Goal: Task Accomplishment & Management: Manage account settings

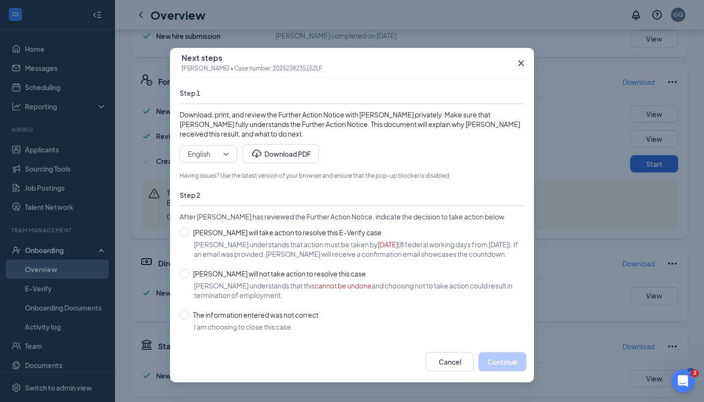
click at [522, 60] on icon "Cross" at bounding box center [520, 62] width 11 height 11
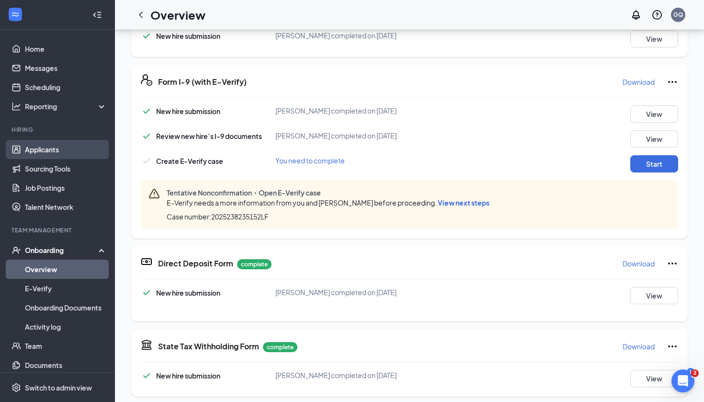
click at [41, 152] on link "Applicants" at bounding box center [66, 149] width 82 height 19
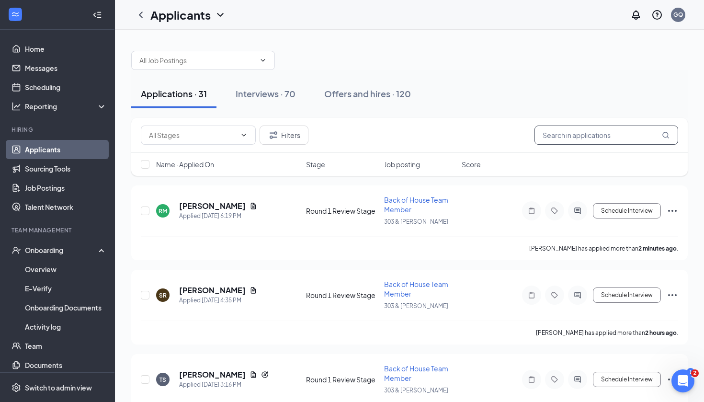
click at [596, 127] on input "text" at bounding box center [606, 134] width 144 height 19
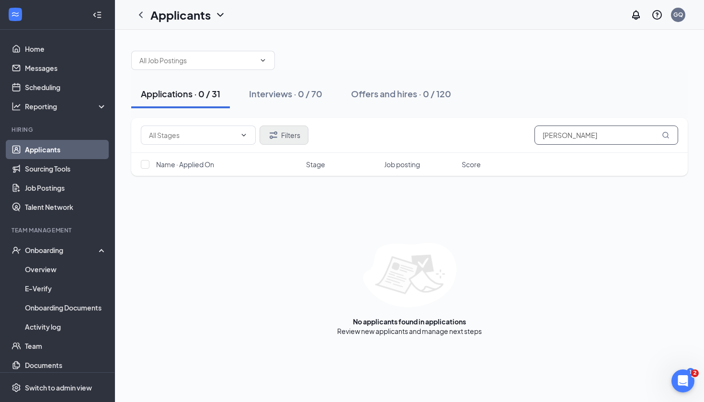
type input "[PERSON_NAME]"
click at [282, 131] on button "Filters" at bounding box center [283, 134] width 49 height 19
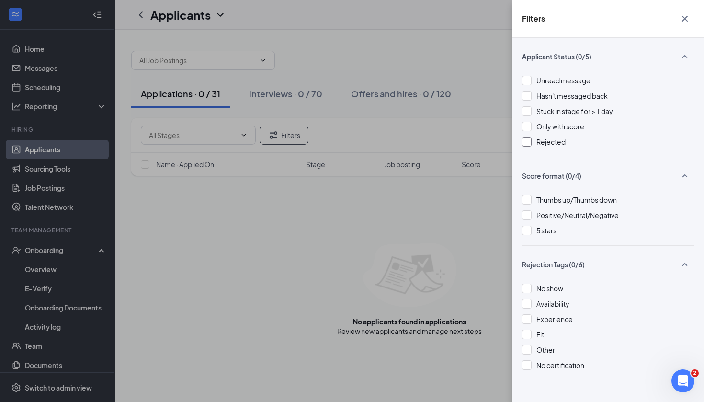
click at [532, 144] on div "Rejected" at bounding box center [608, 141] width 172 height 11
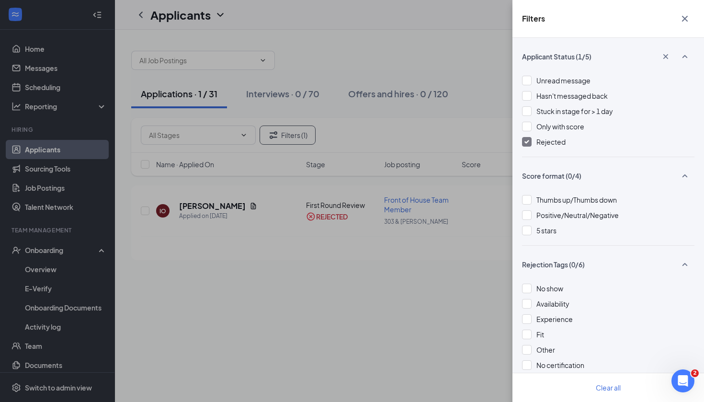
click at [352, 270] on div "Filters Applicant Status (1/5) Unread message Hasn't messaged back Stuck in sta…" at bounding box center [352, 201] width 704 height 402
click at [453, 231] on div "Filters Applicant Status (1/5) Unread message Hasn't messaged back Stuck in sta…" at bounding box center [352, 201] width 704 height 402
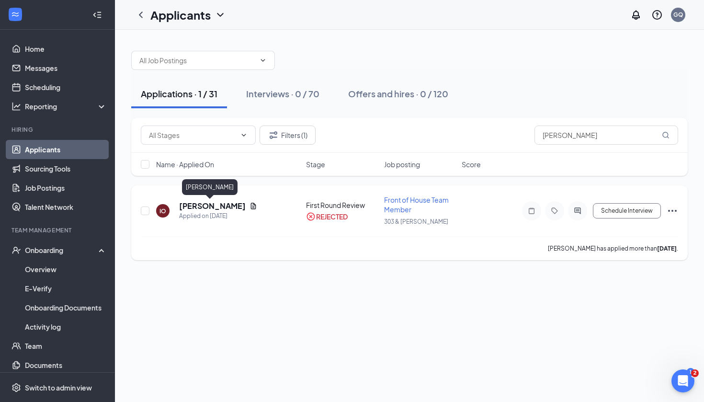
click at [203, 204] on h5 "[PERSON_NAME]" at bounding box center [212, 206] width 67 height 11
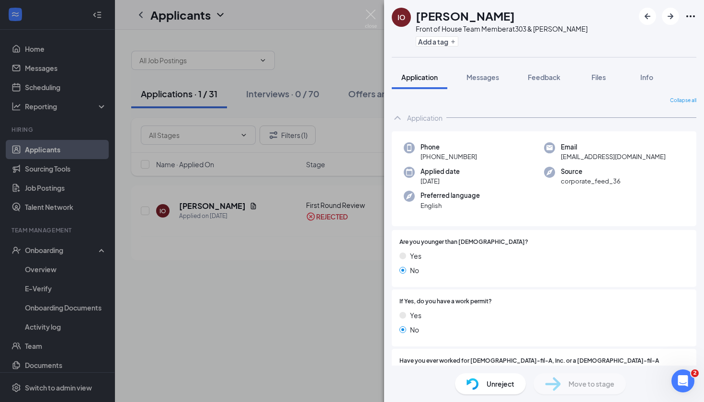
click at [485, 376] on div "Unreject" at bounding box center [490, 383] width 71 height 21
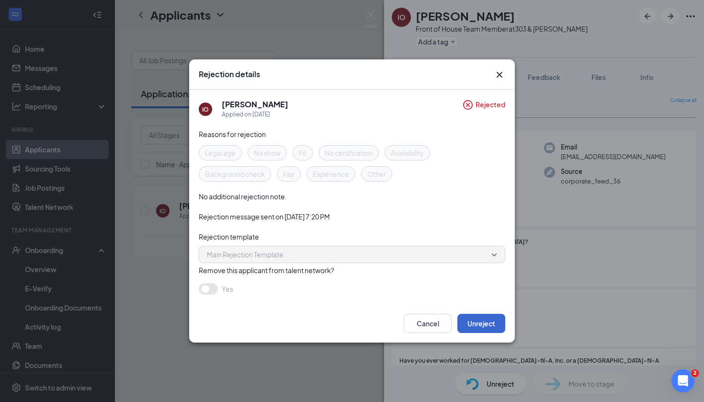
click at [474, 319] on button "Unreject" at bounding box center [481, 323] width 48 height 19
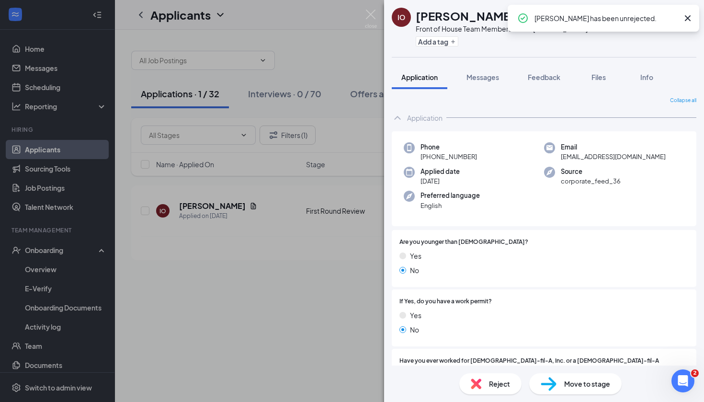
click at [594, 375] on div "Move to stage" at bounding box center [575, 383] width 92 height 21
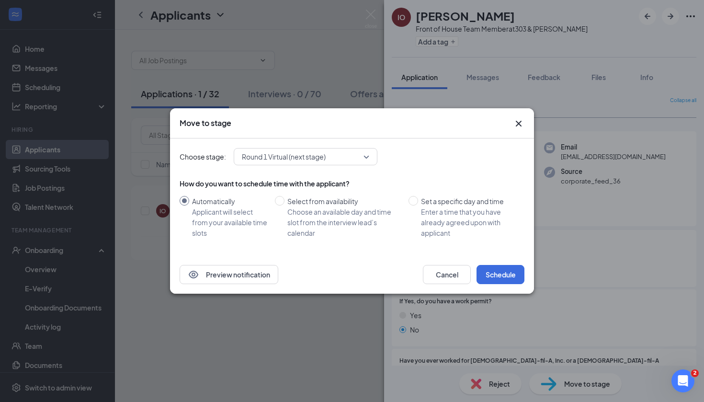
click at [310, 144] on div "Choose stage: Round 1 Virtual (next stage) How do you want to schedule time wit…" at bounding box center [351, 196] width 345 height 117
click at [310, 147] on div "Choose stage: Round 1 Virtual (next stage) How do you want to schedule time wit…" at bounding box center [351, 196] width 345 height 117
click at [310, 151] on span "Round 1 Virtual (next stage)" at bounding box center [284, 156] width 84 height 14
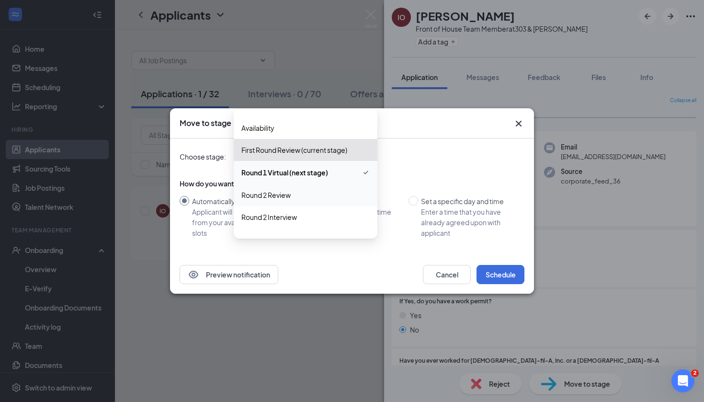
scroll to position [26, 0]
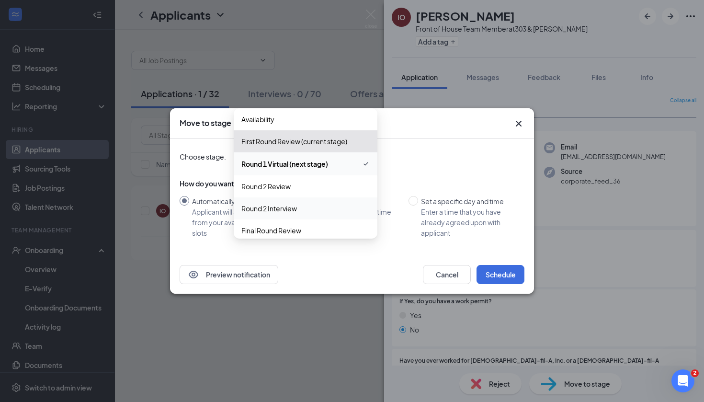
click at [303, 204] on span "Round 2 Interview" at bounding box center [305, 208] width 128 height 11
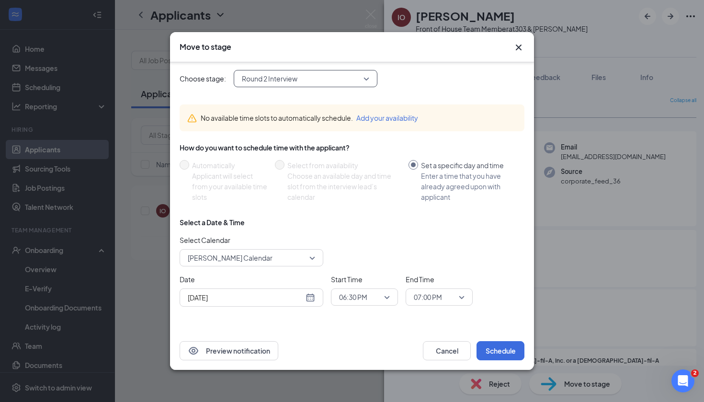
scroll to position [2, 0]
click at [259, 304] on div "[DATE]" at bounding box center [251, 297] width 144 height 18
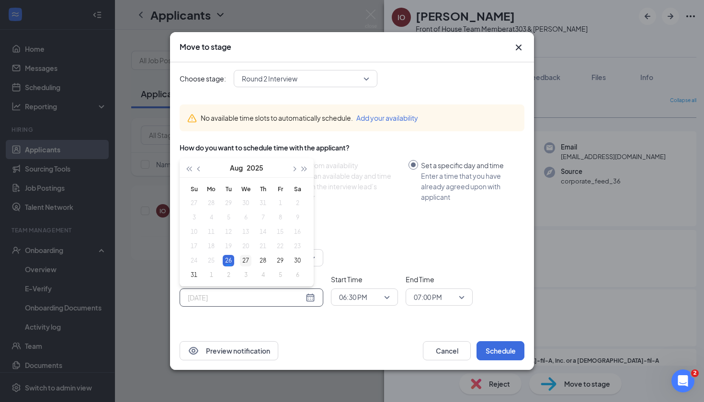
type input "[DATE]"
click at [247, 261] on div "27" at bounding box center [245, 260] width 11 height 11
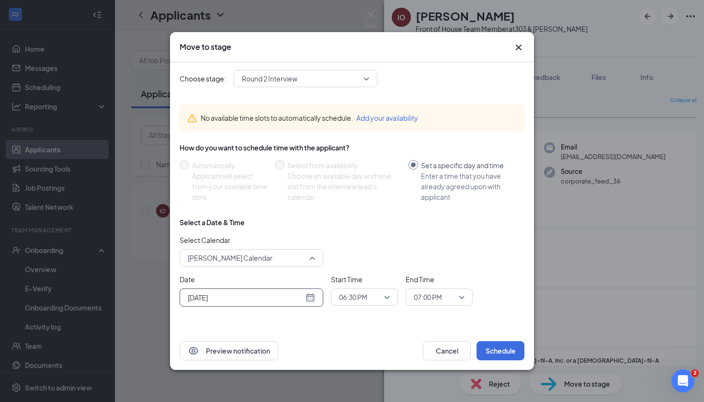
click at [251, 260] on span "[PERSON_NAME] Calendar" at bounding box center [230, 257] width 85 height 14
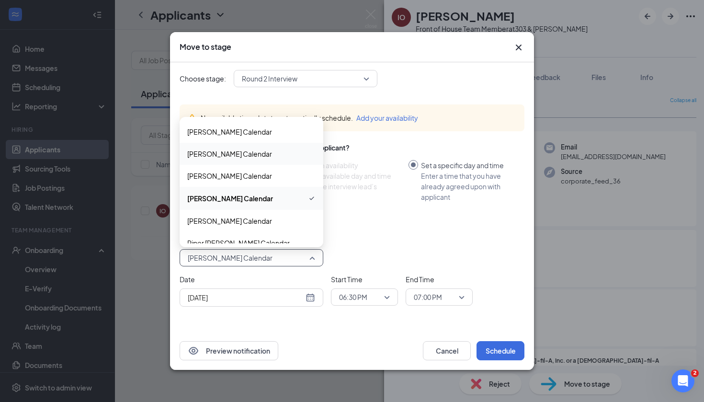
click at [242, 155] on span "[PERSON_NAME] Calendar" at bounding box center [229, 153] width 85 height 11
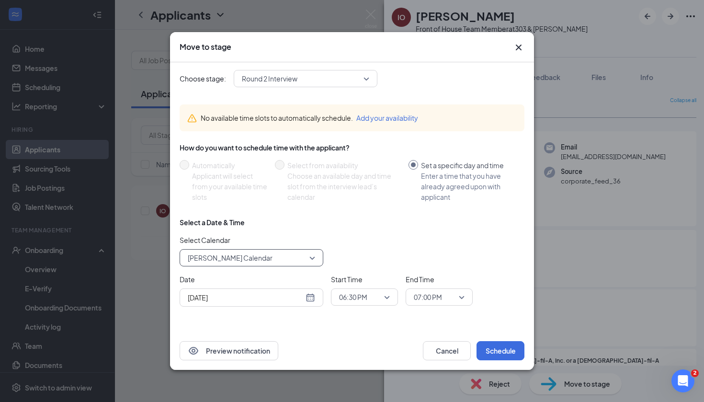
click at [495, 326] on div "Choose stage: Round 2 Interview 4068537 4068538 4068539 Application Availabilit…" at bounding box center [351, 195] width 345 height 271
click at [377, 298] on span "06:30 PM" at bounding box center [360, 297] width 42 height 14
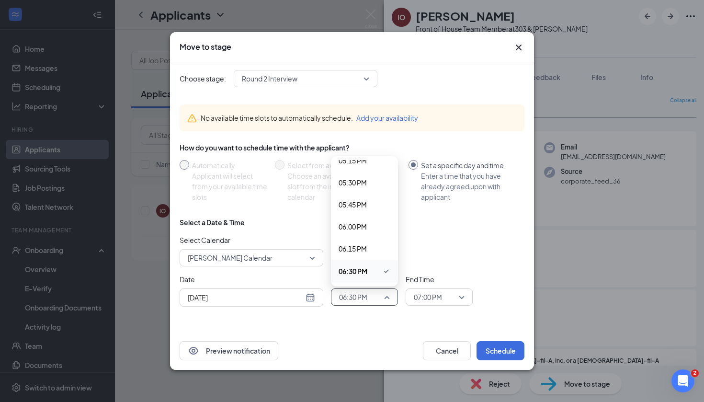
click at [255, 190] on div "Applicant will select from your available time slots" at bounding box center [229, 186] width 75 height 32
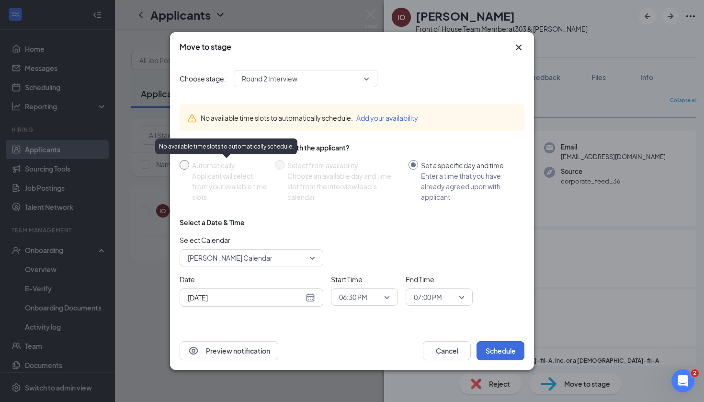
click at [255, 190] on div "Applicant will select from your available time slots" at bounding box center [229, 186] width 75 height 32
click at [411, 114] on button "Add your availability" at bounding box center [387, 117] width 62 height 11
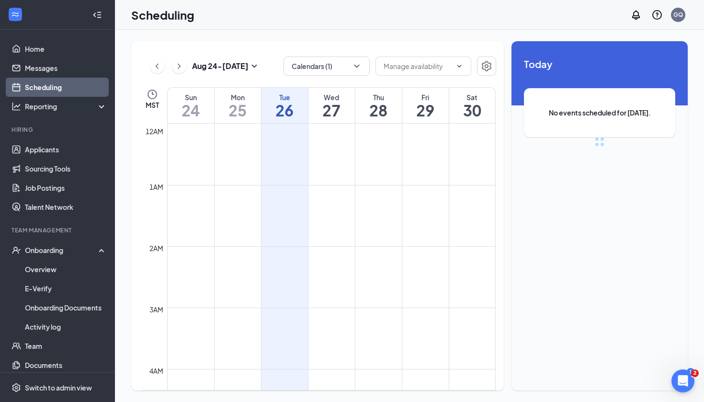
click at [404, 116] on h1 "29" at bounding box center [425, 110] width 46 height 16
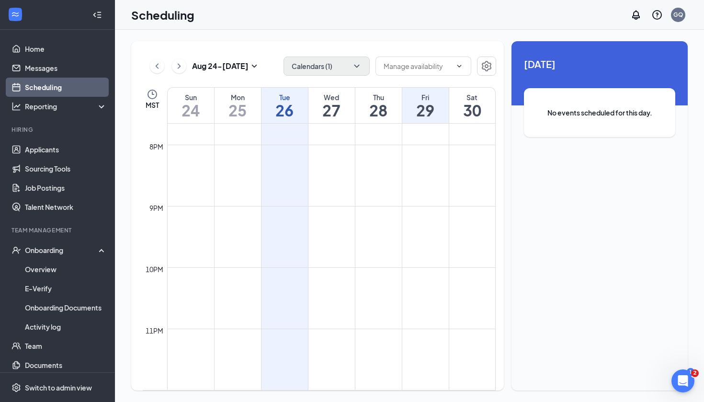
click at [348, 71] on button "Calendars (1)" at bounding box center [326, 65] width 86 height 19
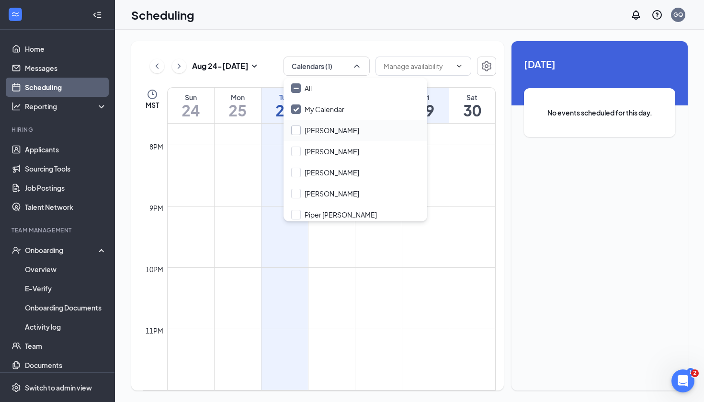
click at [297, 132] on div at bounding box center [296, 130] width 10 height 10
click at [297, 132] on input "[PERSON_NAME]" at bounding box center [325, 130] width 68 height 10
checkbox input "false"
click at [297, 147] on div at bounding box center [296, 151] width 10 height 10
click at [297, 147] on input "[PERSON_NAME]" at bounding box center [325, 151] width 68 height 10
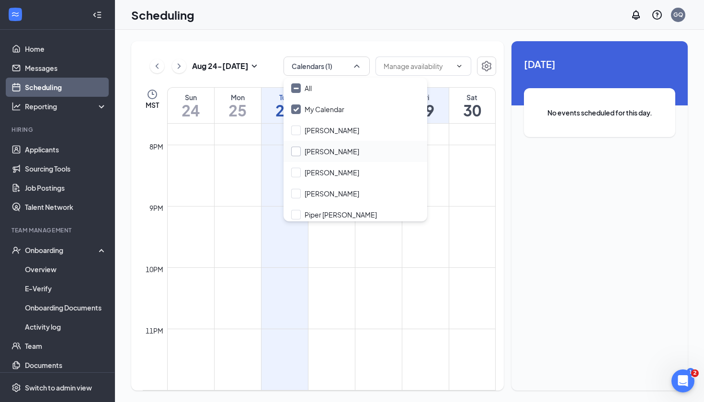
checkbox input "false"
click at [298, 172] on div at bounding box center [296, 173] width 10 height 10
click at [298, 172] on input "[PERSON_NAME]" at bounding box center [325, 173] width 68 height 10
checkbox input "false"
click at [296, 157] on div "[PERSON_NAME]" at bounding box center [355, 151] width 144 height 21
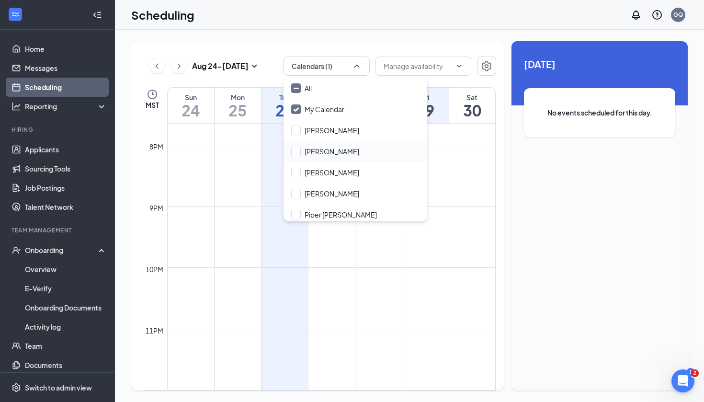
checkbox input "true"
click at [294, 134] on div at bounding box center [296, 130] width 10 height 10
click at [294, 134] on input "[PERSON_NAME]" at bounding box center [325, 130] width 68 height 10
click at [294, 128] on input "[PERSON_NAME]" at bounding box center [325, 130] width 68 height 10
checkbox input "true"
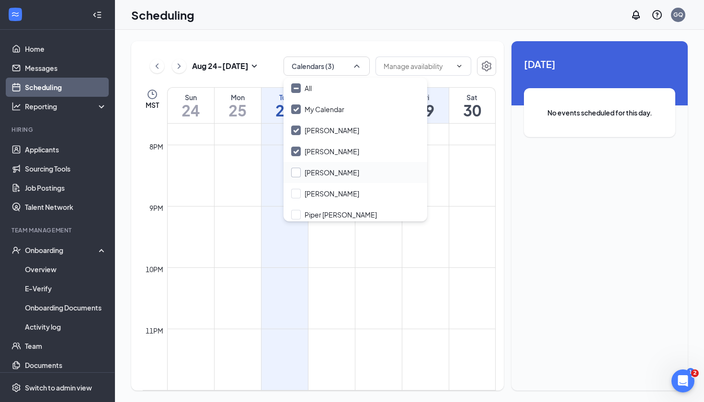
click at [295, 175] on div at bounding box center [296, 173] width 10 height 10
click at [295, 175] on input "[PERSON_NAME]" at bounding box center [325, 173] width 68 height 10
click at [295, 175] on div at bounding box center [296, 173] width 10 height 10
click at [295, 175] on input "[PERSON_NAME]" at bounding box center [325, 173] width 68 height 10
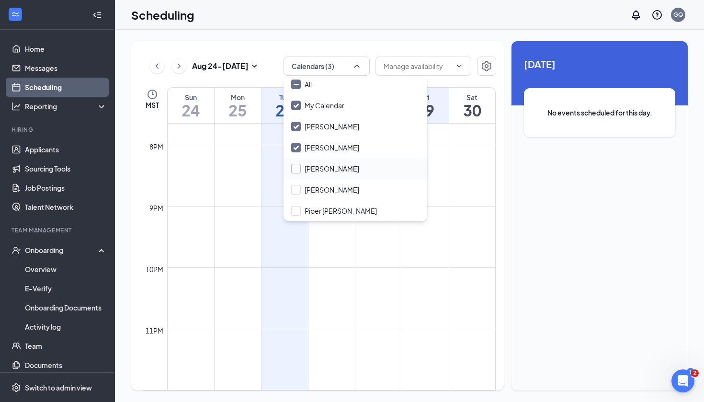
scroll to position [4, 0]
click at [295, 168] on input "[PERSON_NAME]" at bounding box center [325, 169] width 68 height 10
checkbox input "true"
click at [294, 191] on div at bounding box center [296, 190] width 10 height 10
click at [294, 191] on input "[PERSON_NAME]" at bounding box center [325, 190] width 68 height 10
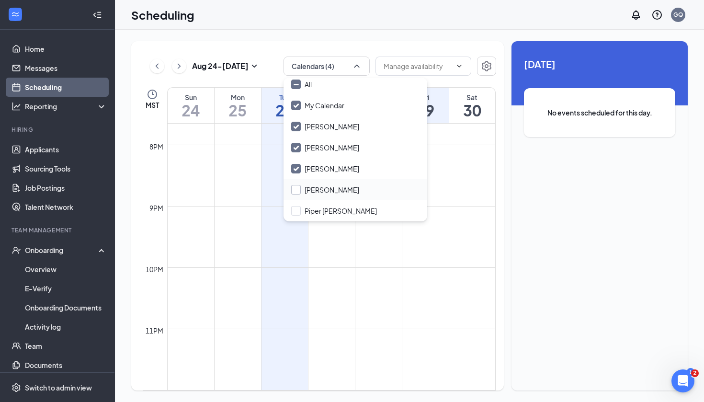
checkbox input "false"
click at [297, 215] on div at bounding box center [296, 211] width 10 height 10
click at [297, 215] on input "Piper [PERSON_NAME]" at bounding box center [334, 211] width 86 height 10
click at [295, 214] on div at bounding box center [296, 211] width 10 height 10
click at [295, 214] on input "Piper [PERSON_NAME]" at bounding box center [334, 211] width 86 height 10
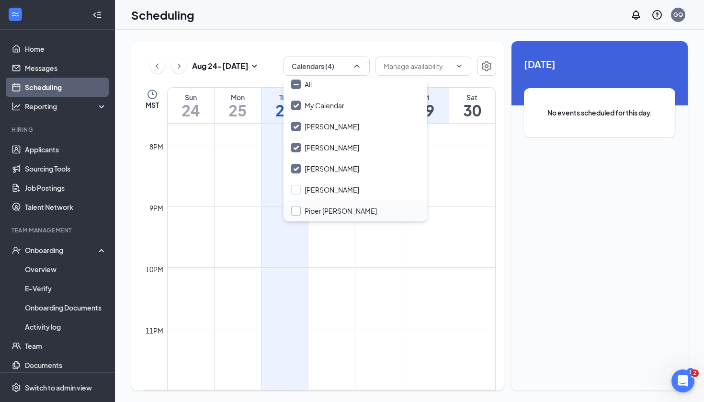
checkbox input "false"
click at [293, 188] on input "[PERSON_NAME]" at bounding box center [325, 190] width 68 height 10
checkbox input "true"
click at [294, 211] on label "Piper [PERSON_NAME]" at bounding box center [334, 211] width 86 height 10
click at [294, 211] on input "Piper [PERSON_NAME]" at bounding box center [334, 211] width 86 height 10
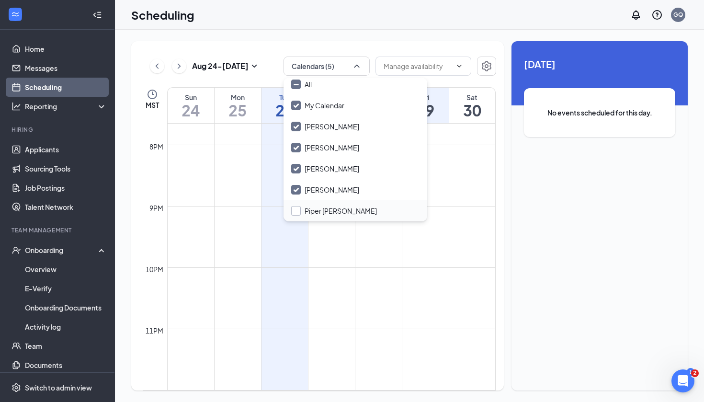
click at [294, 211] on input "Piper [PERSON_NAME]" at bounding box center [334, 211] width 86 height 10
checkbox input "false"
checkbox input "true"
click at [331, 21] on div "Scheduling GQ" at bounding box center [409, 15] width 589 height 30
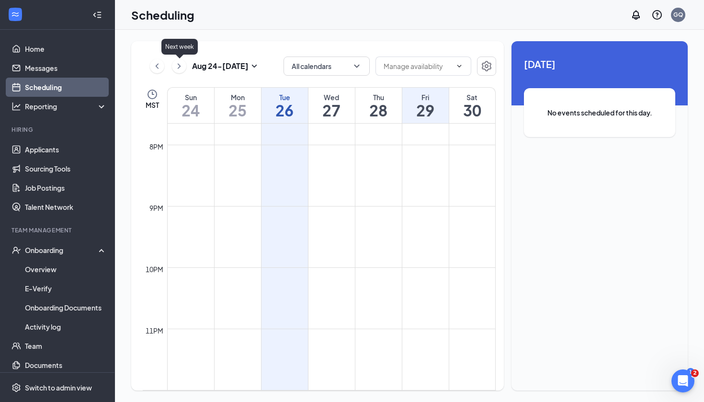
click at [179, 63] on icon "ChevronRight" at bounding box center [179, 65] width 10 height 11
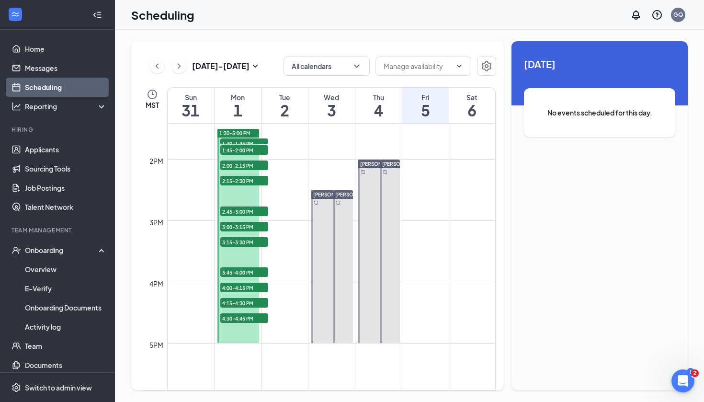
scroll to position [820, 0]
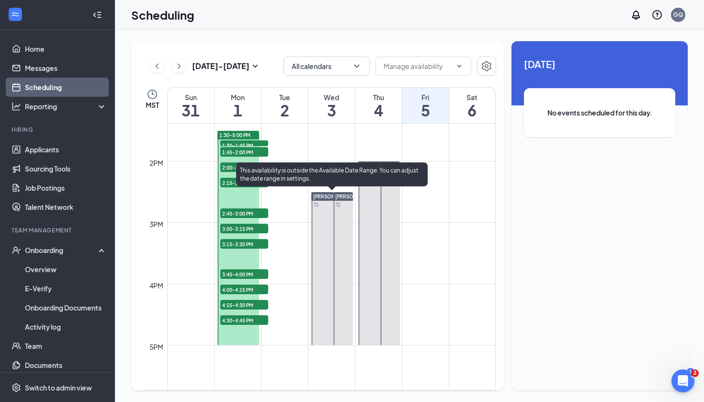
click at [317, 218] on div at bounding box center [332, 268] width 42 height 153
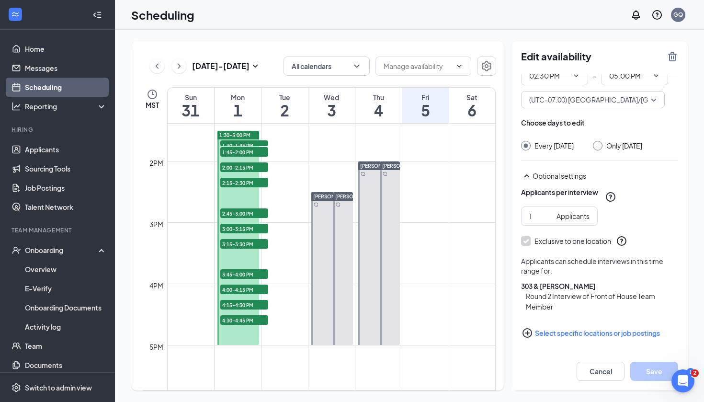
scroll to position [46, 0]
click at [173, 67] on button at bounding box center [179, 66] width 14 height 14
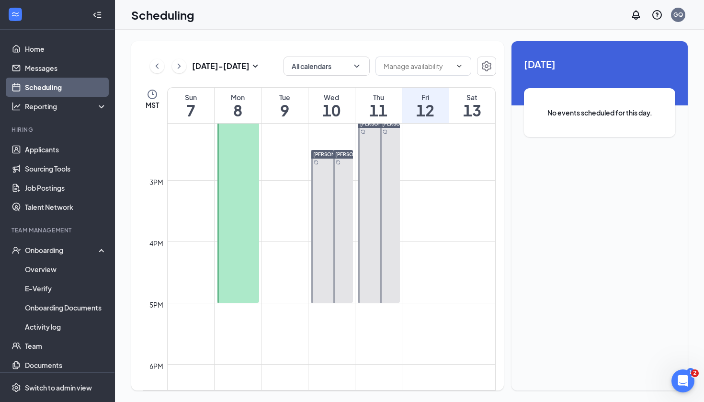
scroll to position [608, 0]
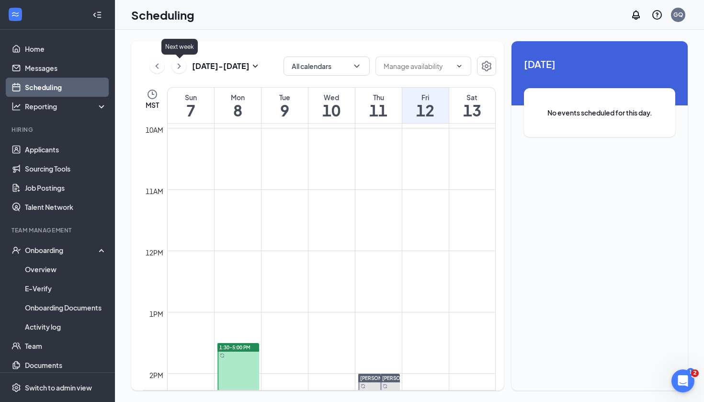
click at [150, 69] on div "[DATE] - [DATE]" at bounding box center [205, 65] width 111 height 19
click at [161, 62] on icon "ChevronLeft" at bounding box center [157, 65] width 10 height 11
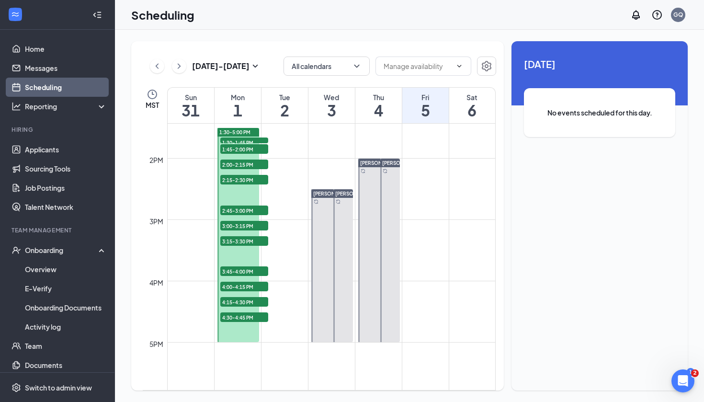
scroll to position [865, 0]
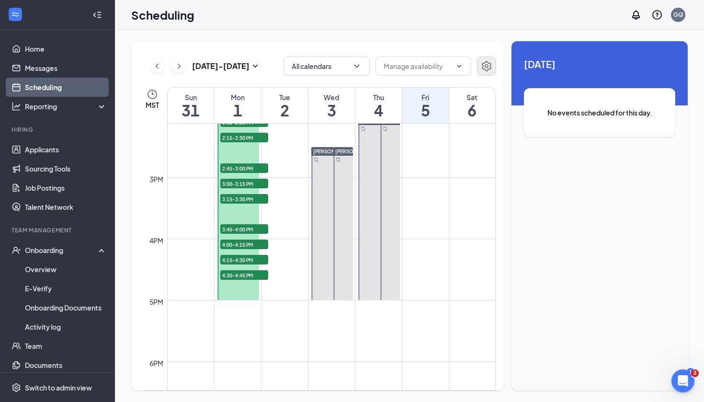
click at [492, 64] on button "button" at bounding box center [486, 65] width 19 height 19
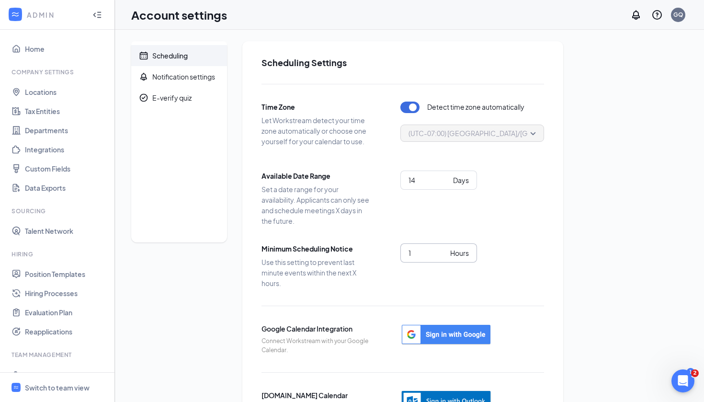
click at [419, 260] on span "1 Hours" at bounding box center [438, 252] width 77 height 19
click at [417, 256] on input "1" at bounding box center [427, 252] width 38 height 11
type input "4"
click at [684, 218] on div "Scheduling Notification settings E-verify quiz Scheduling Settings Time Zone Le…" at bounding box center [409, 243] width 556 height 405
click at [428, 186] on span "14 Days" at bounding box center [438, 179] width 77 height 19
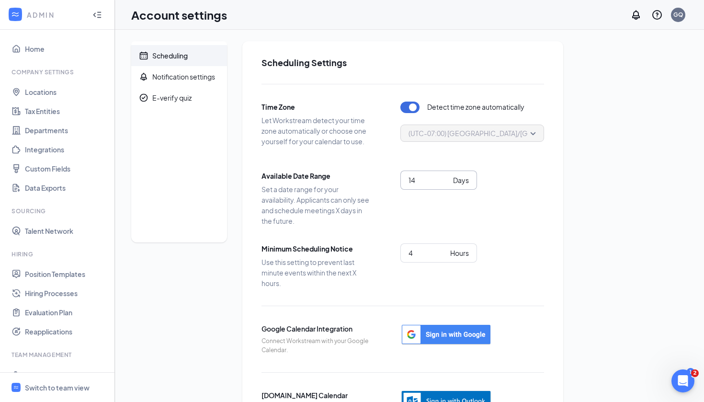
click at [601, 206] on div "Scheduling Notification settings E-verify quiz Scheduling Settings Time Zone Le…" at bounding box center [409, 243] width 556 height 405
click at [165, 86] on span "Notification settings" at bounding box center [185, 76] width 67 height 21
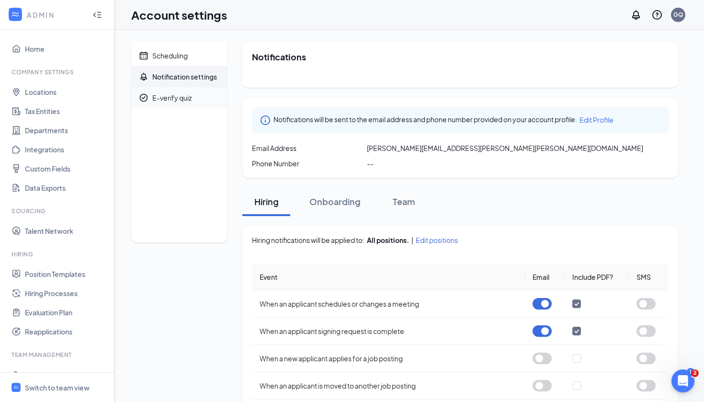
click at [171, 89] on span "E-verify quiz" at bounding box center [185, 97] width 67 height 21
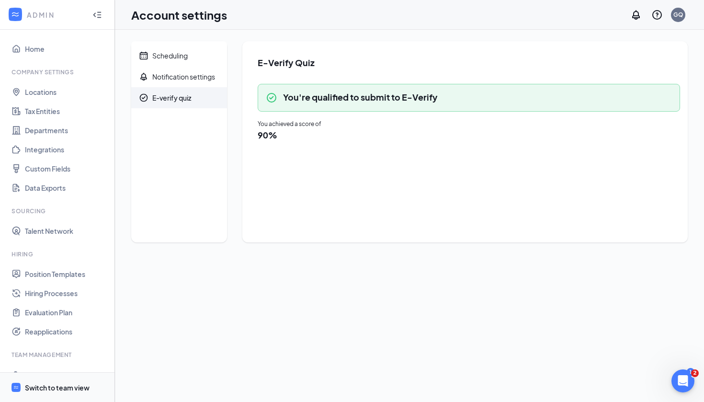
click at [56, 392] on span "Switch to team view" at bounding box center [66, 386] width 82 height 29
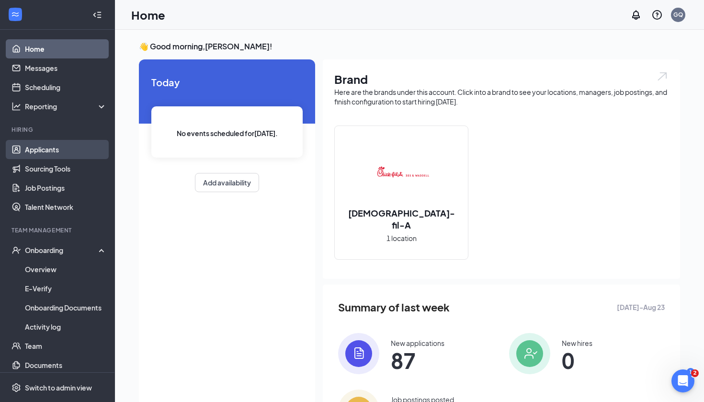
click at [54, 143] on link "Applicants" at bounding box center [66, 149] width 82 height 19
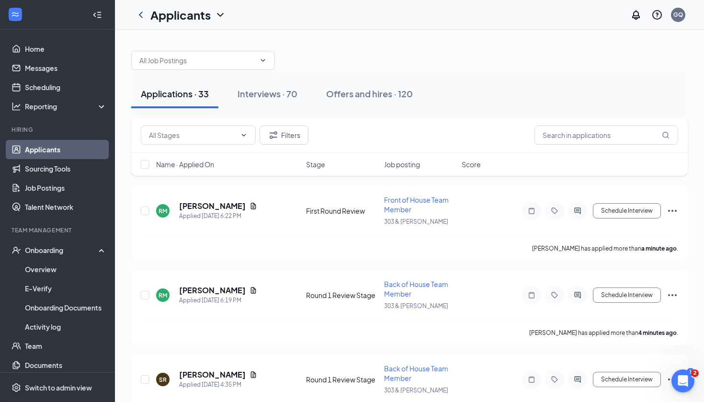
click at [530, 135] on div "Filters" at bounding box center [409, 134] width 537 height 19
click at [543, 133] on input "text" at bounding box center [606, 134] width 144 height 19
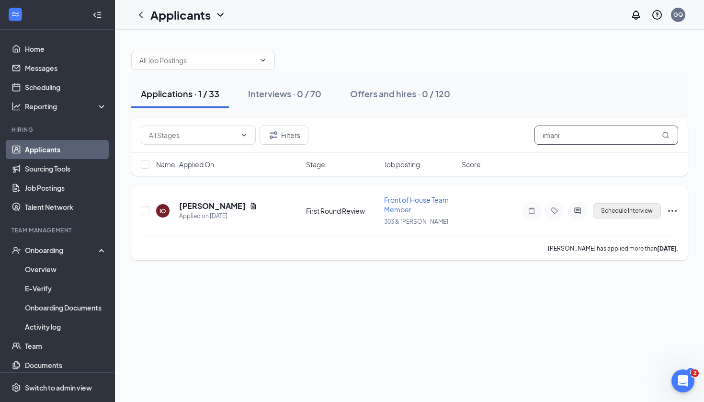
type input "imani"
click at [637, 213] on button "Schedule Interview" at bounding box center [627, 210] width 68 height 15
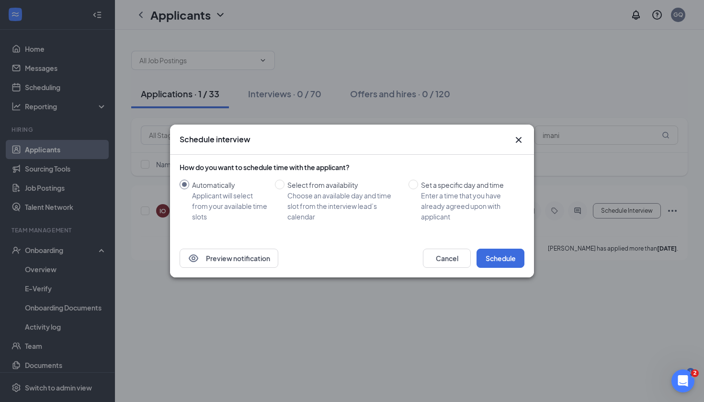
click at [514, 139] on icon "Cross" at bounding box center [518, 139] width 11 height 11
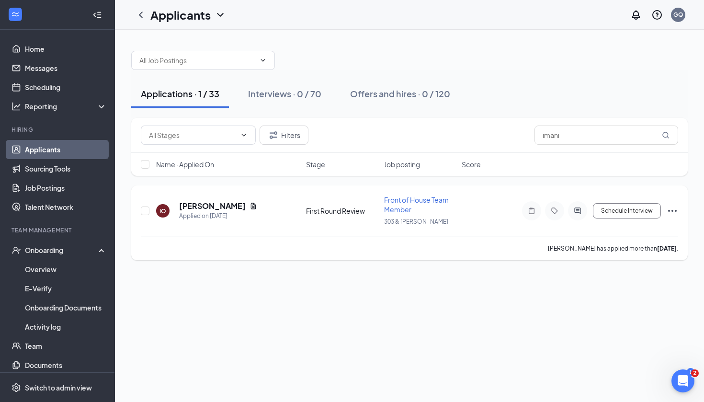
click at [673, 207] on icon "Ellipses" at bounding box center [671, 210] width 11 height 11
click at [198, 206] on h5 "[PERSON_NAME]" at bounding box center [212, 206] width 67 height 11
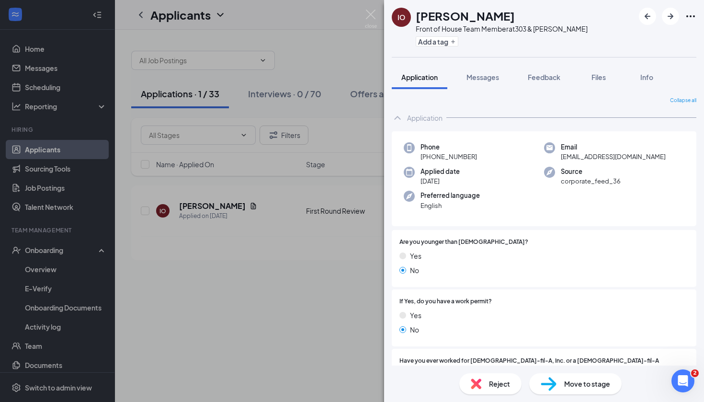
click at [583, 377] on div "Move to stage" at bounding box center [575, 383] width 92 height 21
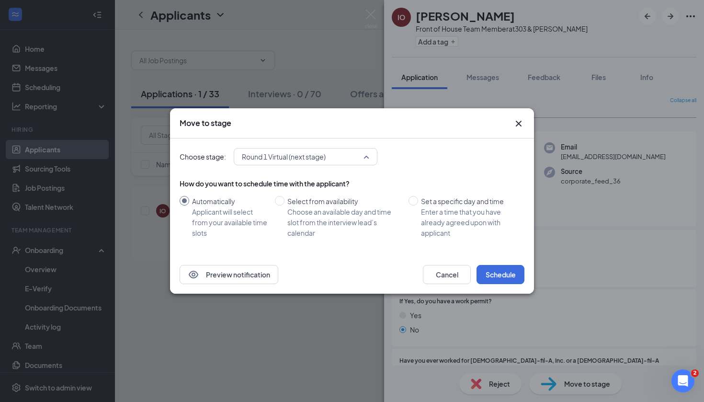
click at [292, 153] on div "Round 1 Virtual (next stage) 3964456 3964457 4068537 Application Availability F…" at bounding box center [306, 156] width 144 height 17
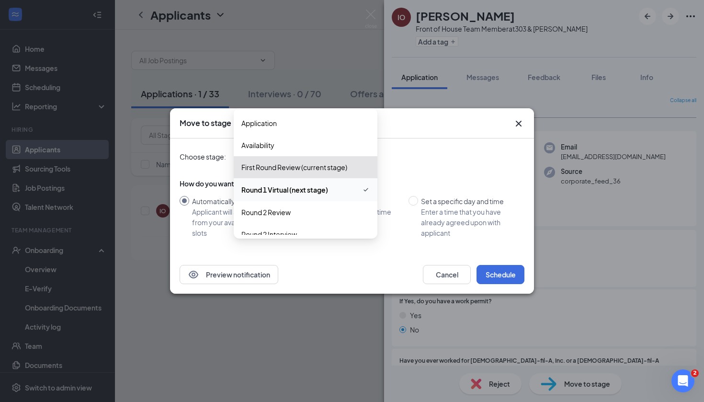
scroll to position [43, 0]
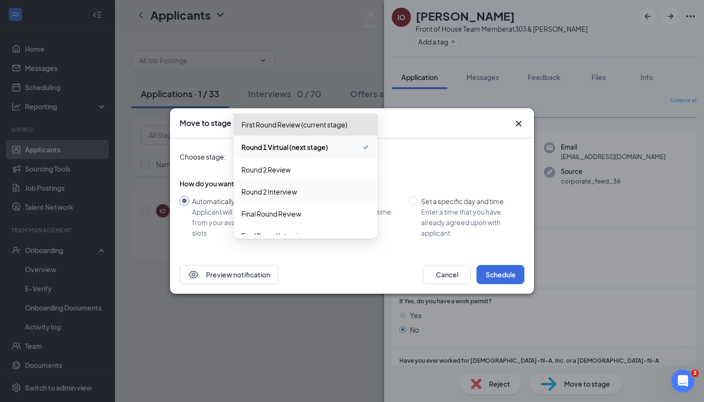
click at [303, 187] on span "Round 2 Interview" at bounding box center [305, 191] width 128 height 11
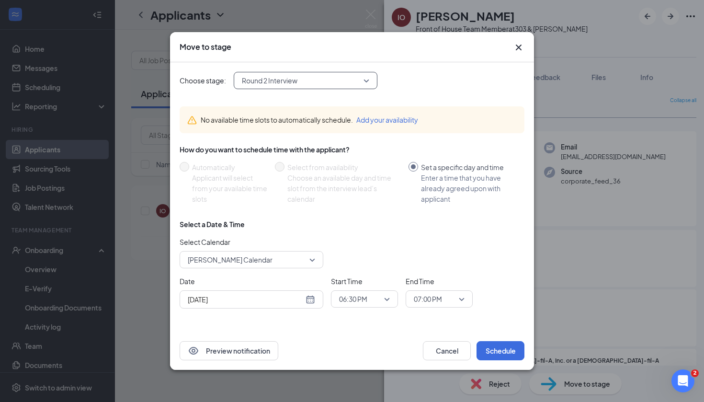
click at [303, 259] on span "[PERSON_NAME] Calendar" at bounding box center [247, 259] width 119 height 14
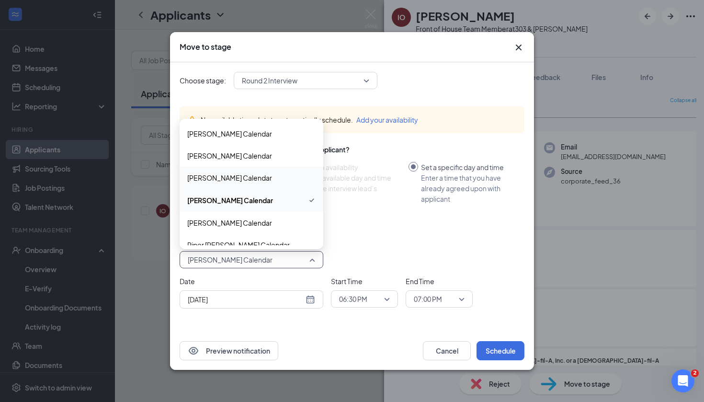
click at [223, 180] on span "[PERSON_NAME] Calendar" at bounding box center [229, 177] width 85 height 11
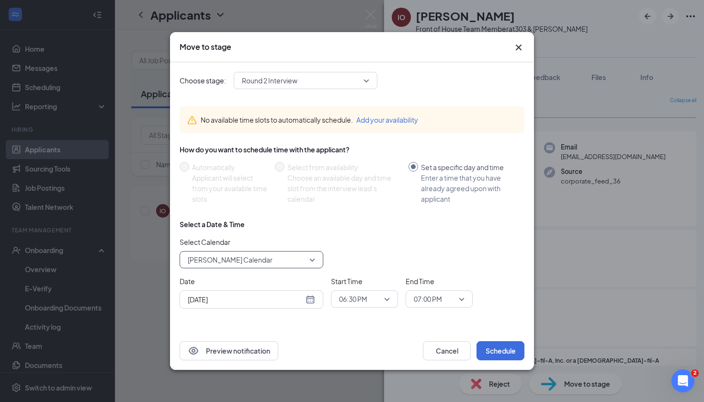
click at [227, 260] on span "[PERSON_NAME] Calendar" at bounding box center [230, 259] width 85 height 14
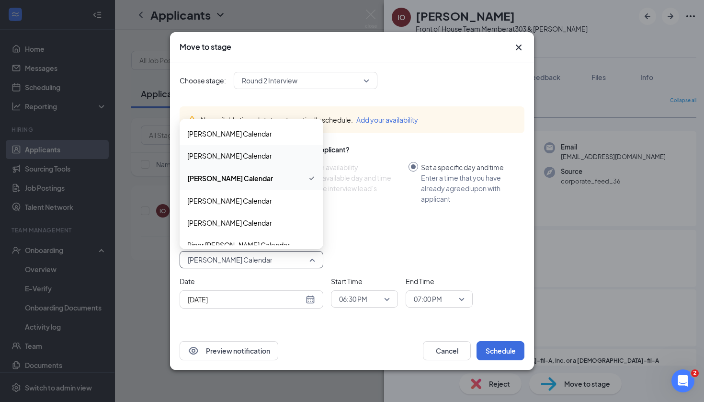
click at [247, 157] on span "[PERSON_NAME] Calendar" at bounding box center [229, 155] width 85 height 11
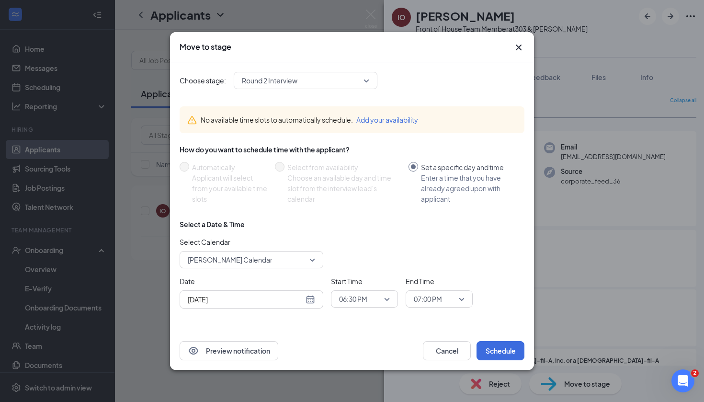
click at [372, 258] on div "Select Calendar [PERSON_NAME] Calendar 142975 149604 142454 [PERSON_NAME] Calen…" at bounding box center [351, 252] width 345 height 32
click at [314, 300] on div "[DATE]" at bounding box center [251, 299] width 127 height 11
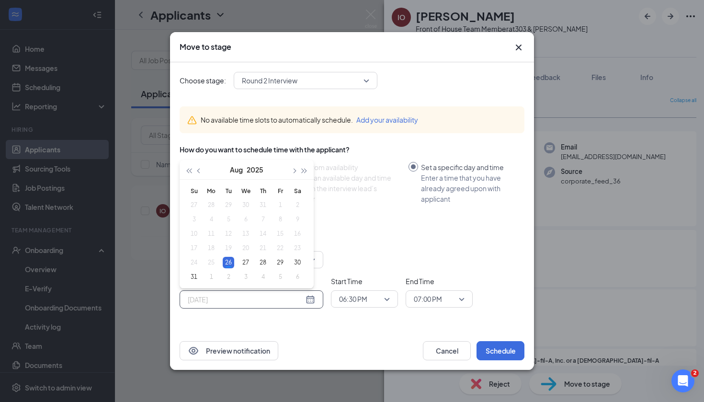
type input "[DATE]"
click at [444, 271] on div "Select a Date & Time Select Calendar [PERSON_NAME] Calendar 142975 149604 14245…" at bounding box center [351, 267] width 345 height 97
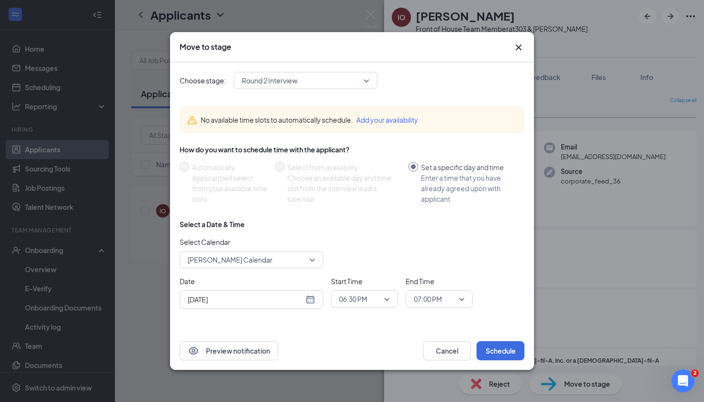
click at [378, 302] on span "06:30 PM" at bounding box center [360, 299] width 42 height 14
click at [356, 189] on div "02:30 PM" at bounding box center [364, 195] width 67 height 22
click at [435, 298] on span "07:00 PM" at bounding box center [428, 299] width 28 height 14
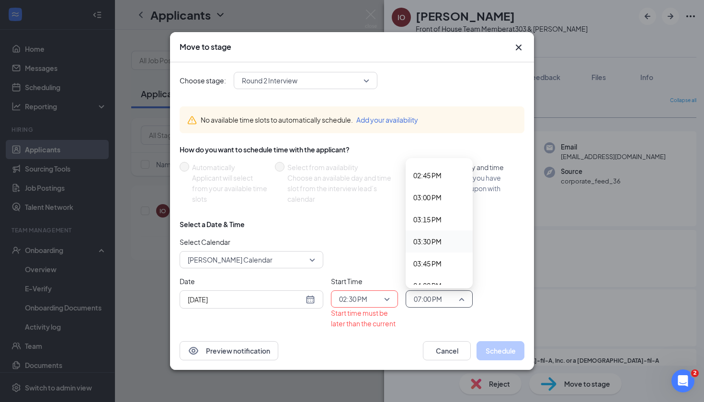
scroll to position [1268, 0]
click at [423, 231] on span "03:00 PM" at bounding box center [427, 226] width 28 height 11
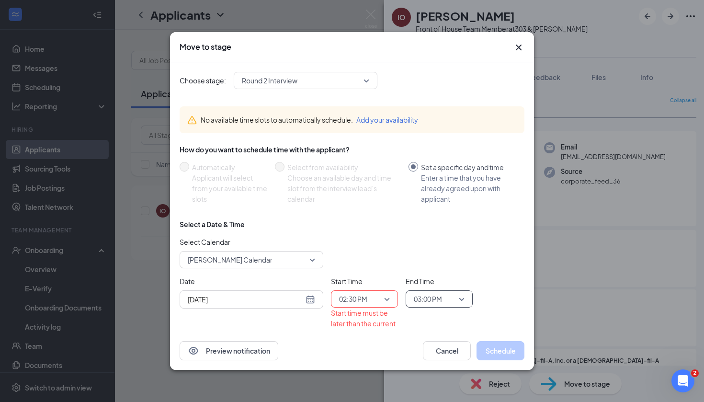
click at [479, 325] on div "Date [DATE] [DATE] Su Mo Tu We Th Fr Sa 27 28 29 30 31 1 2 3 4 5 6 7 8 9 10 11 …" at bounding box center [351, 307] width 345 height 63
click at [405, 127] on div "No available time slots to automatically schedule. Add your availability" at bounding box center [351, 119] width 345 height 27
click at [324, 150] on div "How do you want to schedule time with the applicant?" at bounding box center [351, 150] width 345 height 10
click at [314, 173] on div "Choose an available day and time slot from the interview lead’s calendar" at bounding box center [343, 188] width 113 height 32
click at [352, 74] on span "Round 2 Interview" at bounding box center [301, 80] width 119 height 14
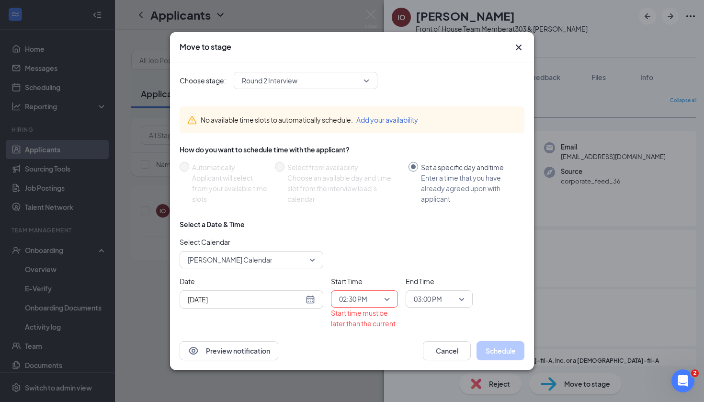
click at [336, 241] on div "Select Calendar [PERSON_NAME] Calendar 142975 149604 142454 [PERSON_NAME] Calen…" at bounding box center [351, 252] width 345 height 32
click at [380, 114] on button "Add your availability" at bounding box center [387, 119] width 62 height 11
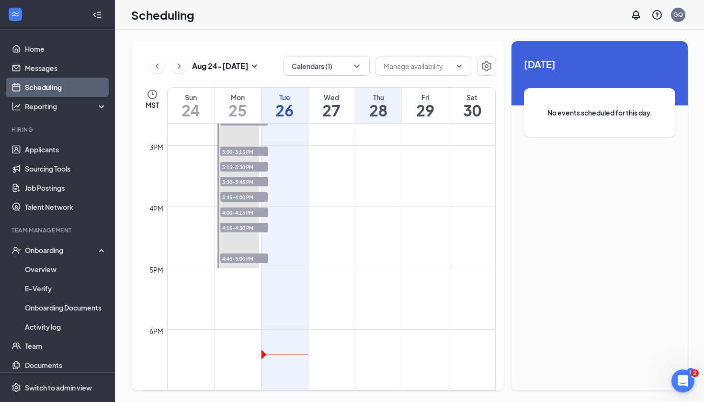
scroll to position [897, 0]
click at [353, 67] on icon "ChevronDown" at bounding box center [357, 66] width 10 height 10
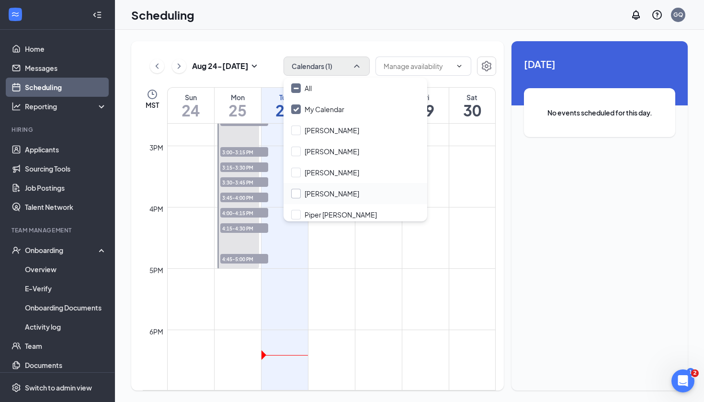
click at [293, 191] on input "[PERSON_NAME]" at bounding box center [325, 194] width 68 height 10
checkbox input "true"
click at [296, 158] on div "[PERSON_NAME]" at bounding box center [355, 151] width 144 height 21
checkbox input "true"
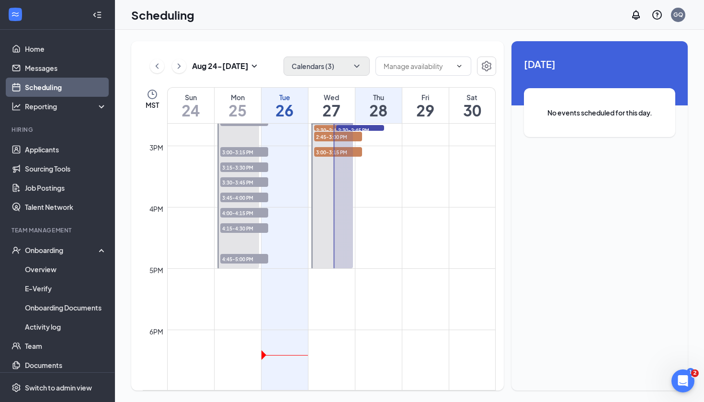
click at [278, 247] on td at bounding box center [331, 244] width 328 height 15
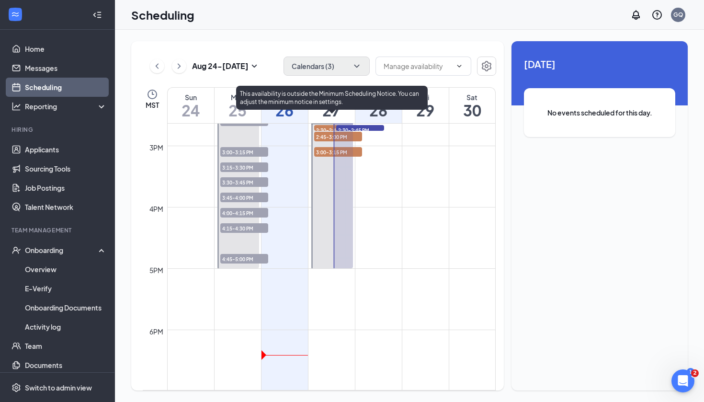
click at [321, 194] on div at bounding box center [332, 191] width 42 height 153
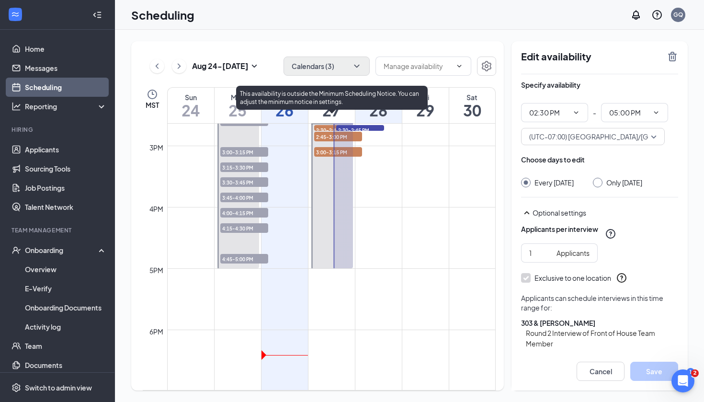
scroll to position [838, 0]
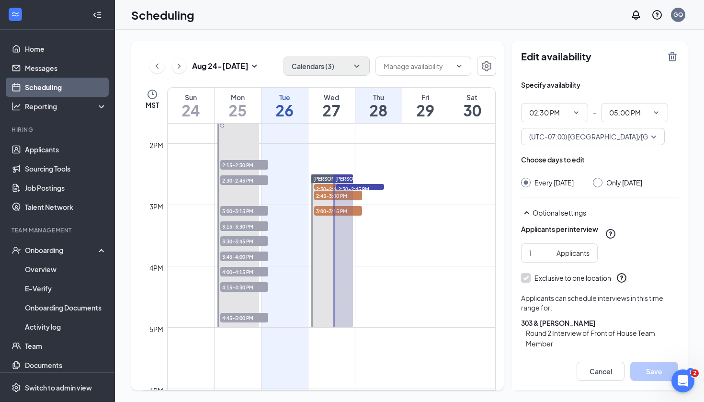
click at [349, 183] on div "2:30-2:45 PM 1" at bounding box center [360, 187] width 50 height 8
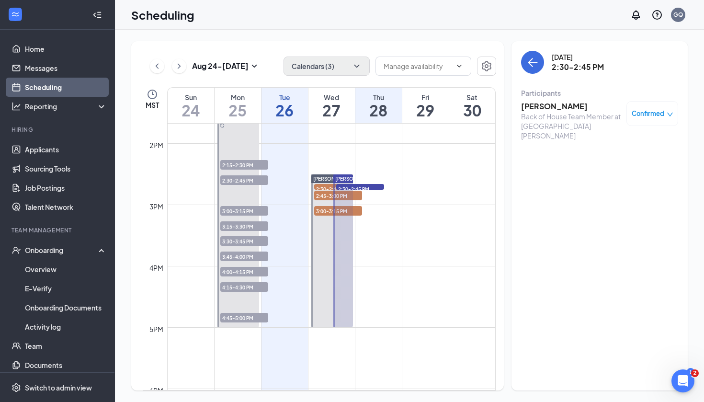
click at [350, 195] on div at bounding box center [343, 250] width 20 height 153
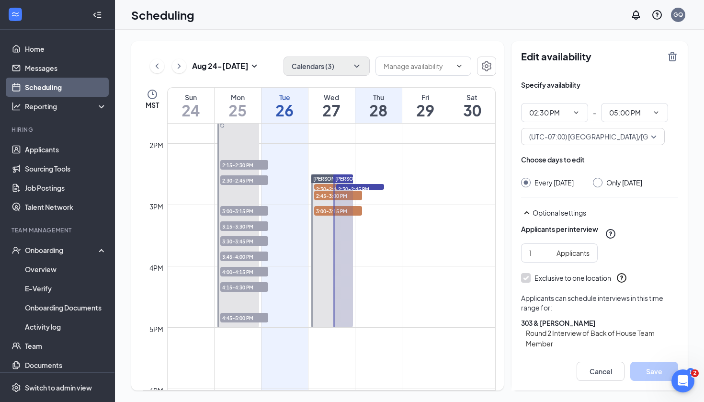
click at [345, 237] on div at bounding box center [343, 250] width 20 height 153
click at [68, 154] on link "Applicants" at bounding box center [66, 149] width 82 height 19
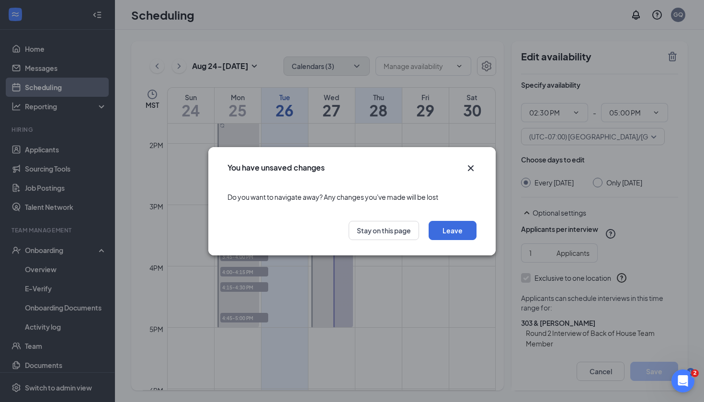
click at [467, 161] on div "You have unsaved changes" at bounding box center [351, 164] width 287 height 35
click at [467, 163] on icon "Cross" at bounding box center [470, 167] width 11 height 11
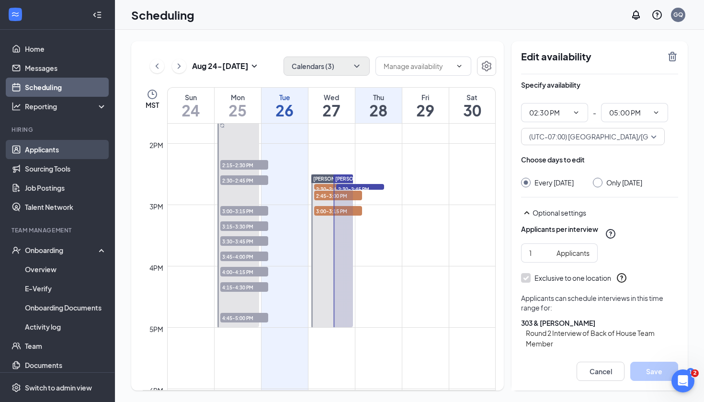
click at [31, 156] on link "Applicants" at bounding box center [66, 149] width 82 height 19
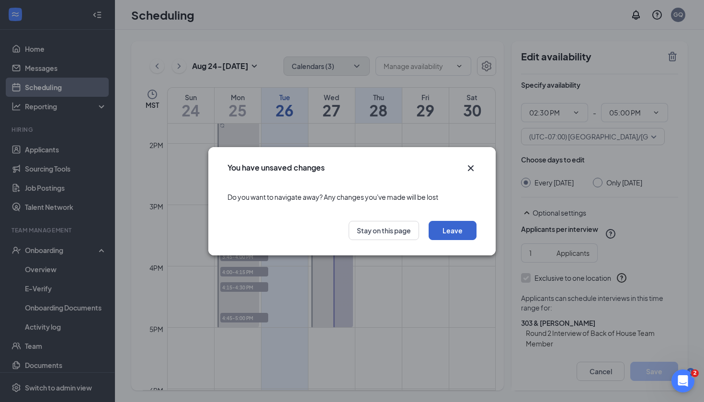
click at [468, 227] on button "Leave" at bounding box center [452, 230] width 48 height 19
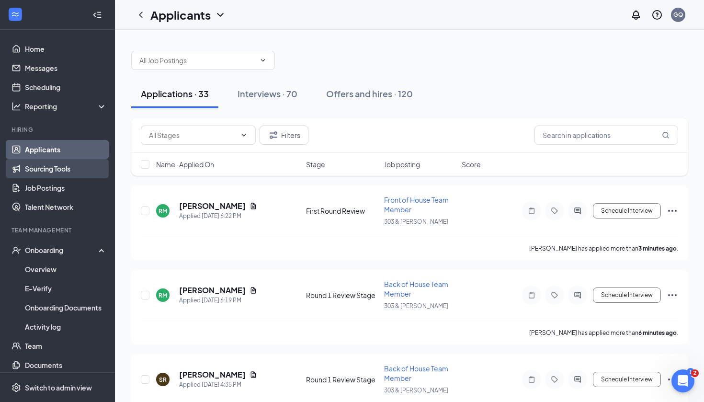
click at [50, 164] on link "Sourcing Tools" at bounding box center [66, 168] width 82 height 19
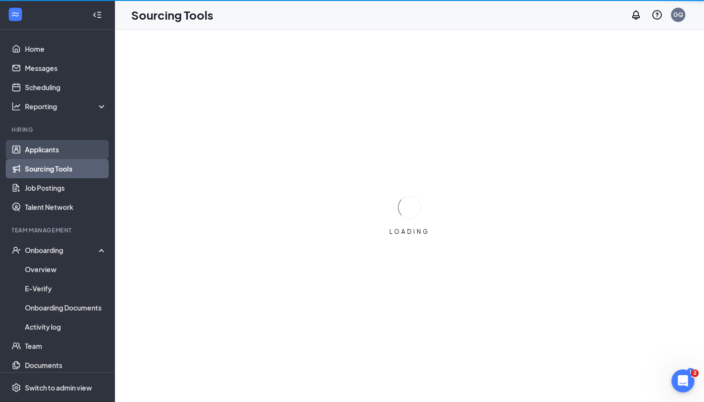
click at [51, 147] on link "Applicants" at bounding box center [66, 149] width 82 height 19
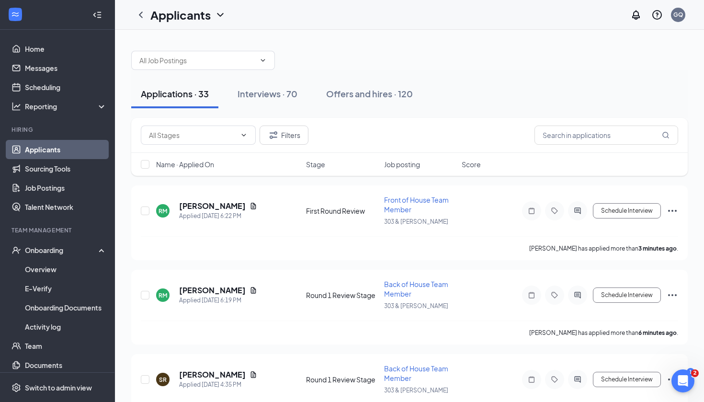
click at [51, 147] on link "Applicants" at bounding box center [66, 149] width 82 height 19
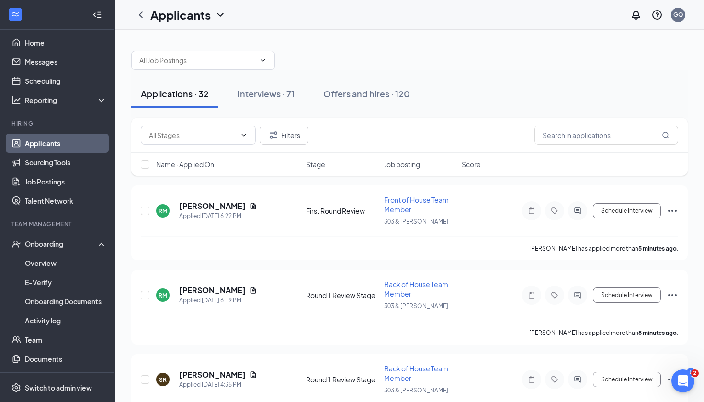
scroll to position [13, 0]
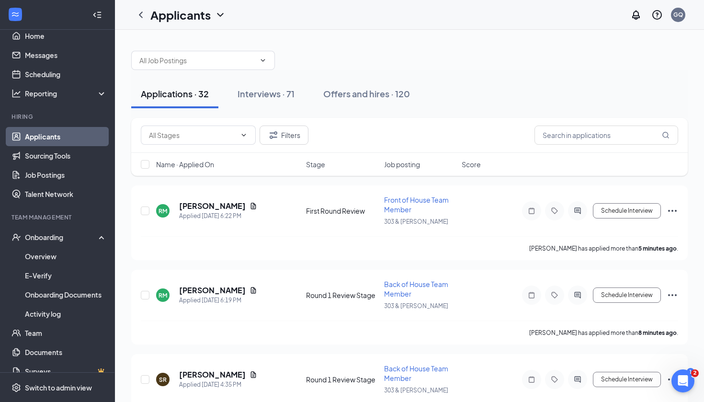
click at [482, 4] on div "Applicants GQ" at bounding box center [409, 15] width 589 height 30
